Goal: Transaction & Acquisition: Purchase product/service

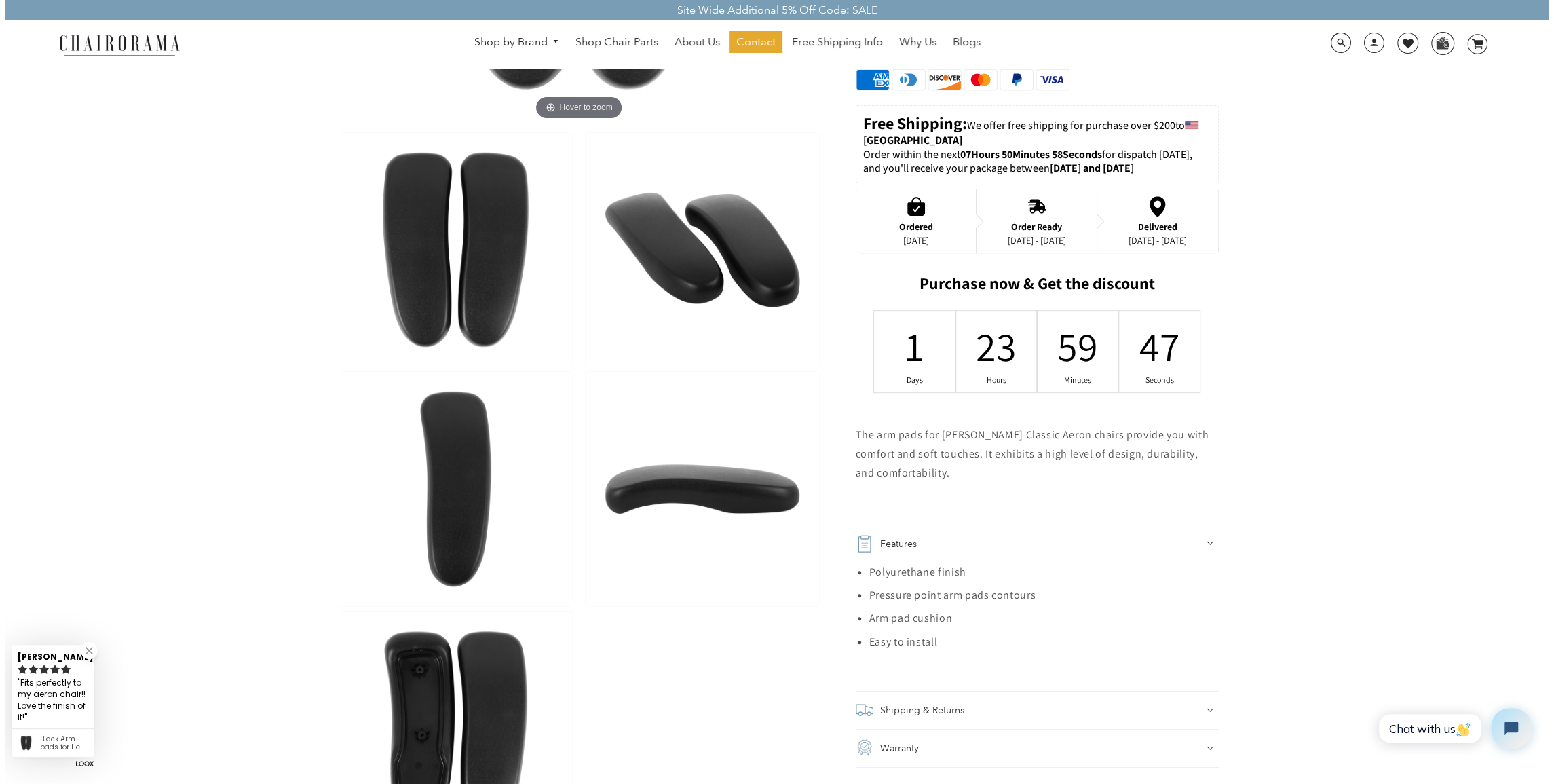
scroll to position [271, 0]
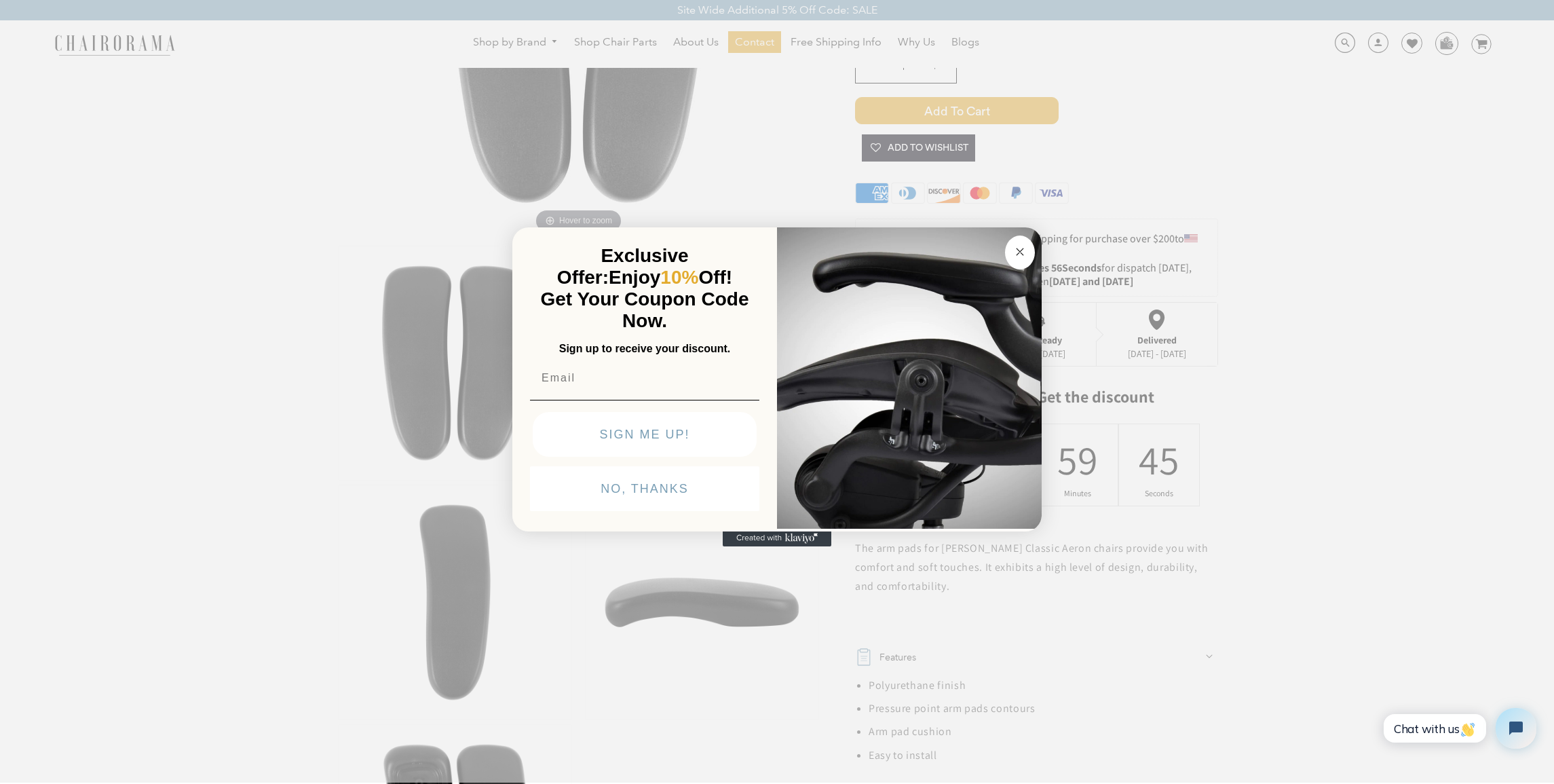
click at [1022, 253] on icon "Close dialog" at bounding box center [1020, 252] width 7 height 7
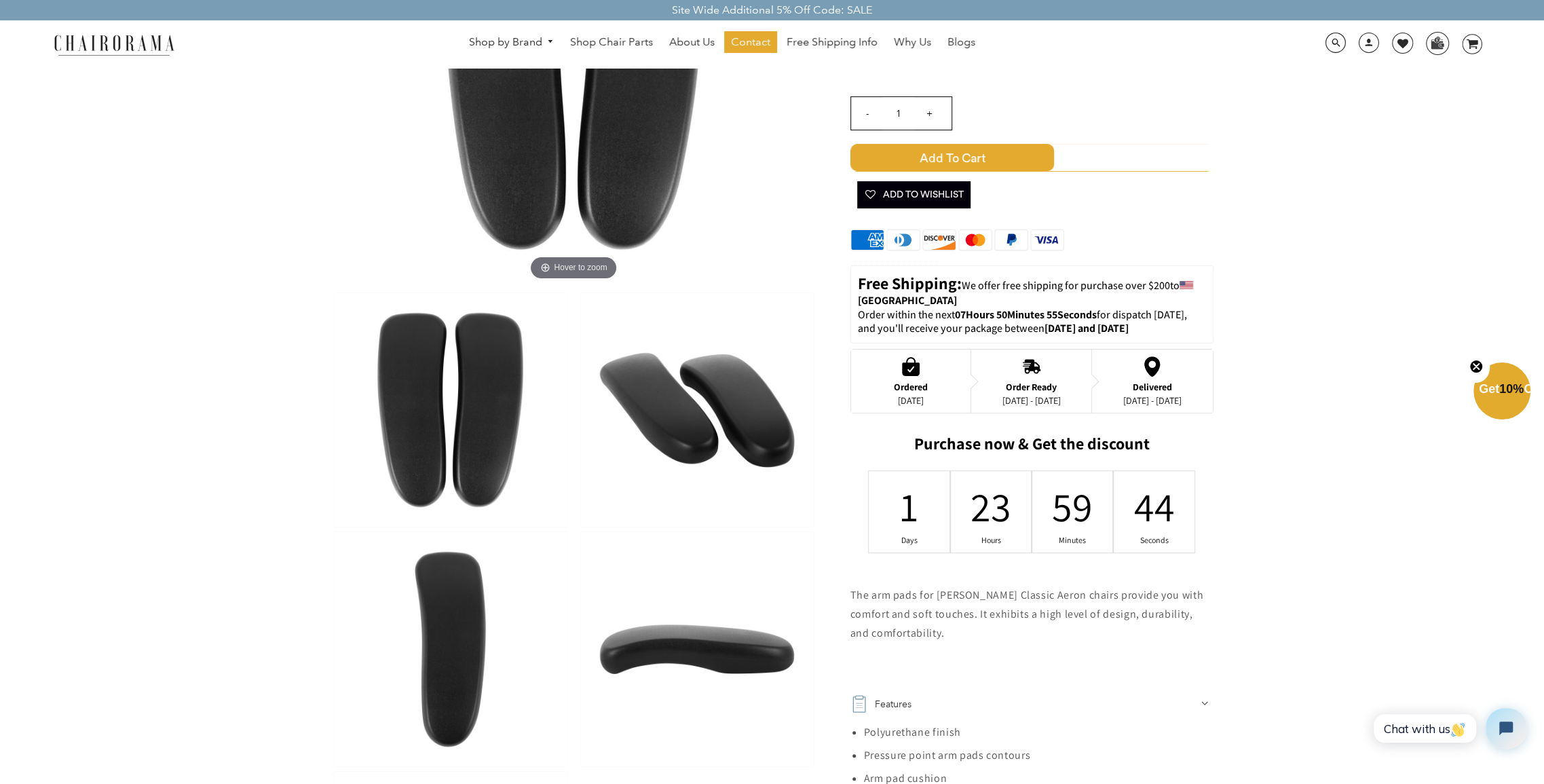
scroll to position [68, 0]
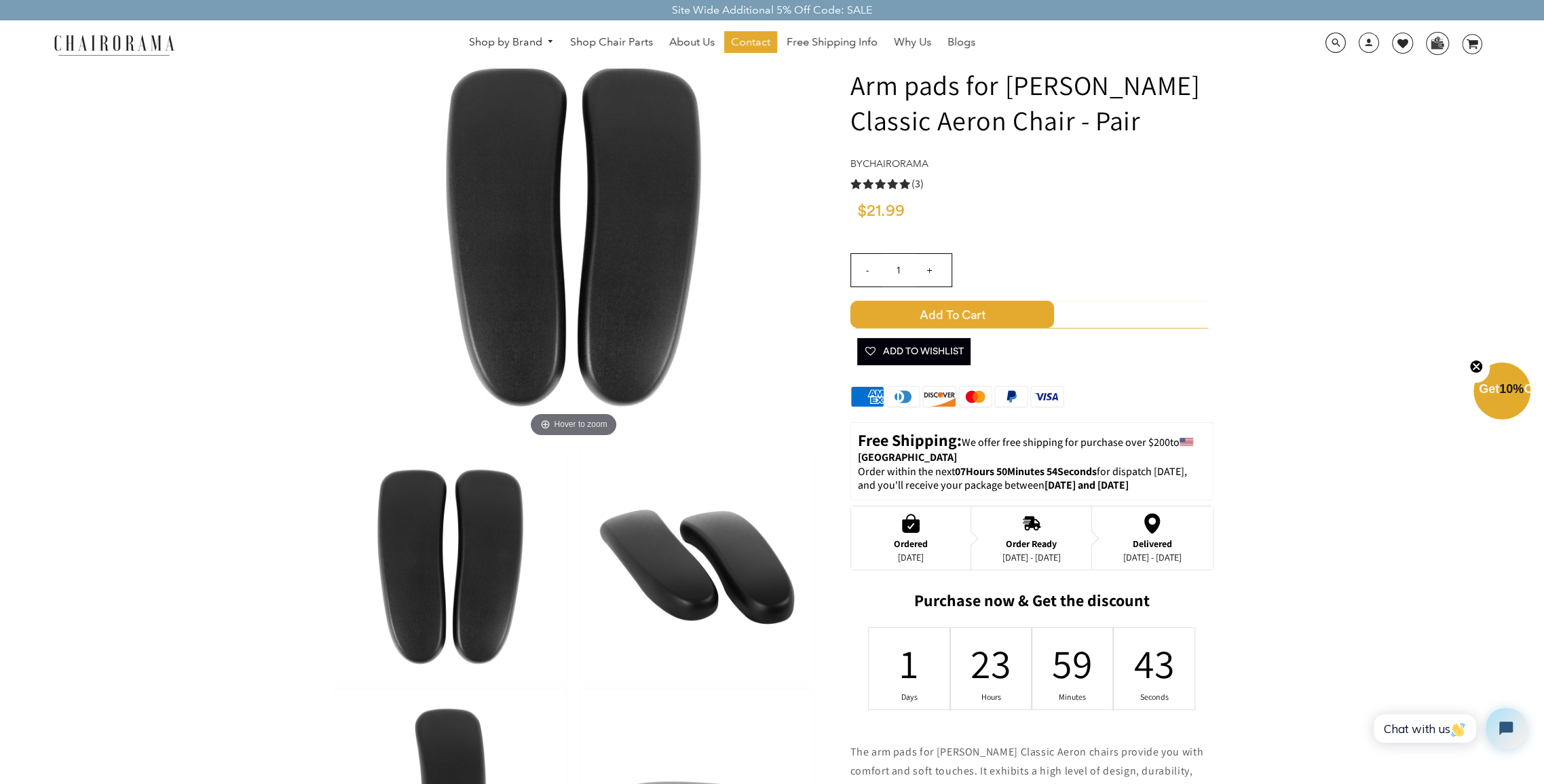
click at [992, 312] on span "Add to Cart" at bounding box center [952, 314] width 204 height 27
click at [1476, 42] on icon "image/svg+xml Layer 1" at bounding box center [1472, 45] width 20 height 22
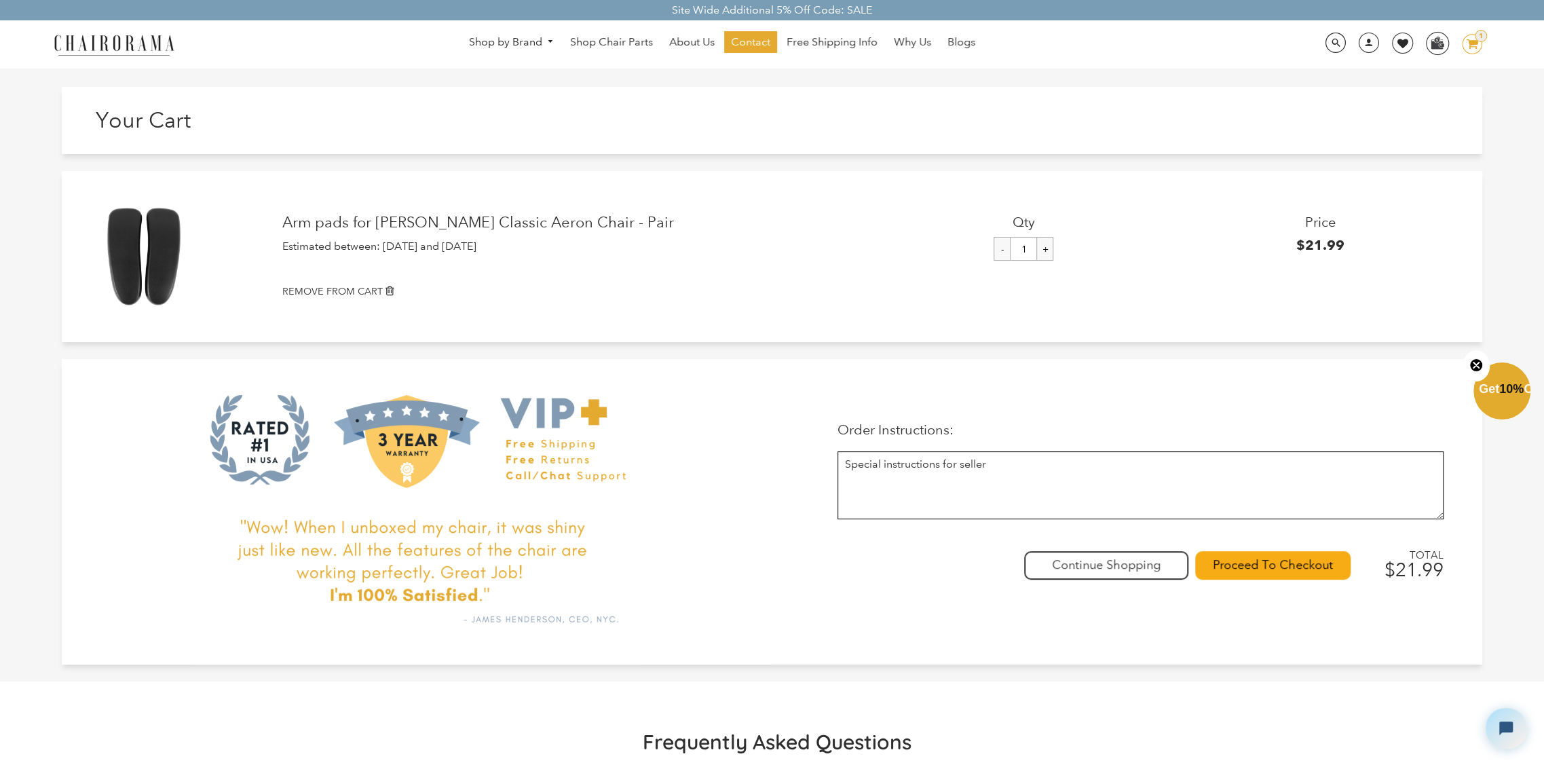
scroll to position [68, 0]
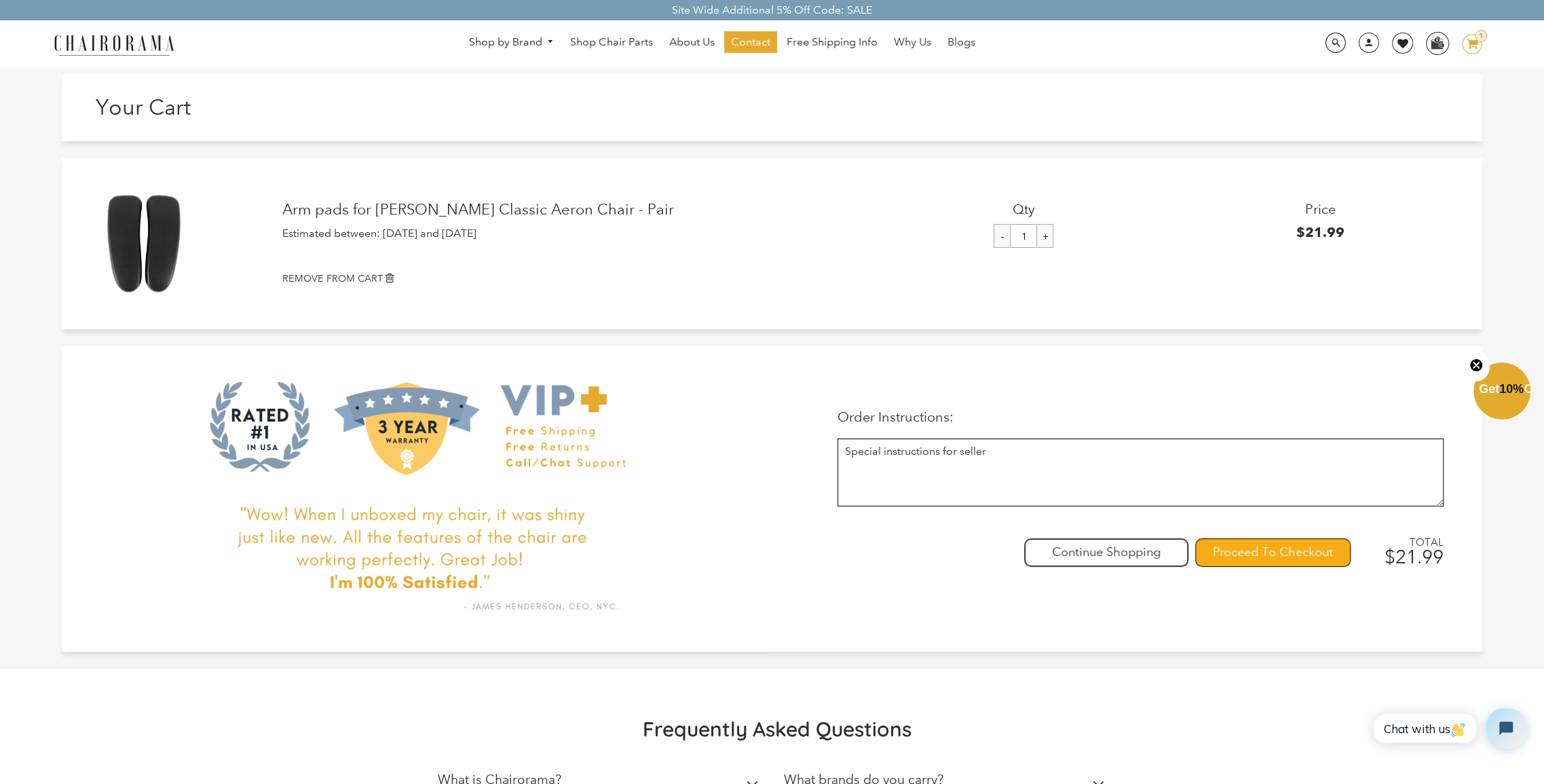
click at [1249, 549] on input "Proceed To Checkout" at bounding box center [1273, 552] width 155 height 29
